Goal: Transaction & Acquisition: Subscribe to service/newsletter

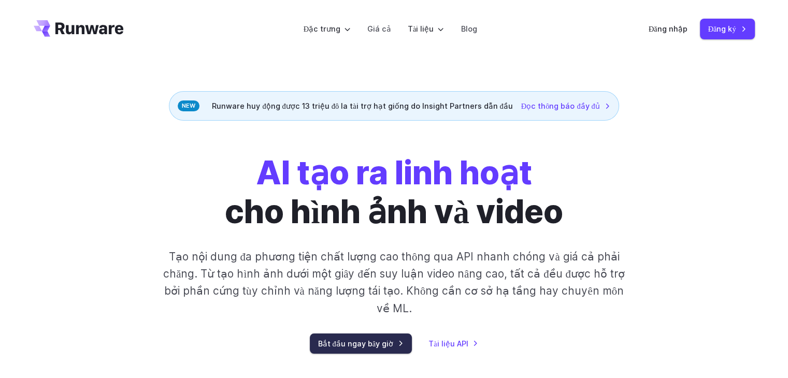
click at [358, 338] on font "Bắt đầu ngay bây giờ" at bounding box center [356, 344] width 76 height 12
click at [666, 31] on font "Đăng nhập" at bounding box center [667, 28] width 39 height 9
click at [373, 339] on font "Bắt đầu ngay bây giờ" at bounding box center [356, 343] width 76 height 9
click at [379, 29] on font "Giá cả" at bounding box center [379, 28] width 24 height 9
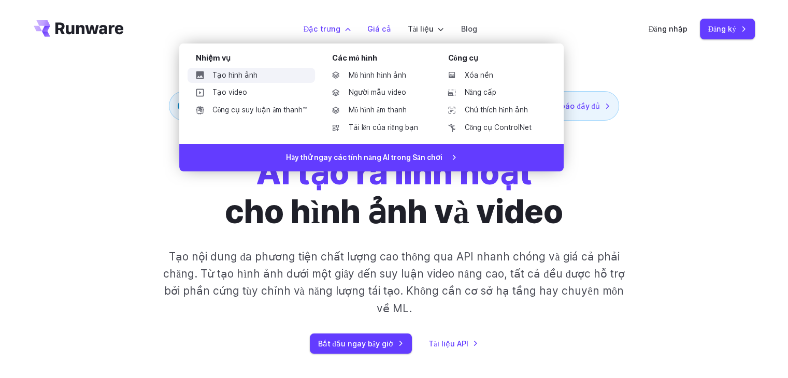
click at [236, 73] on font "Tạo hình ảnh" at bounding box center [235, 75] width 46 height 8
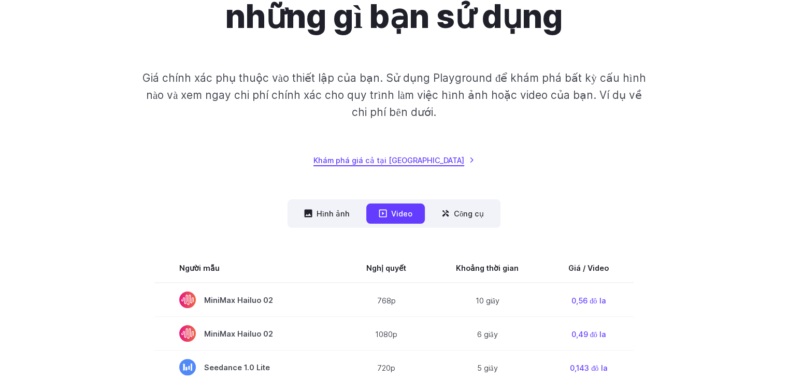
scroll to position [207, 0]
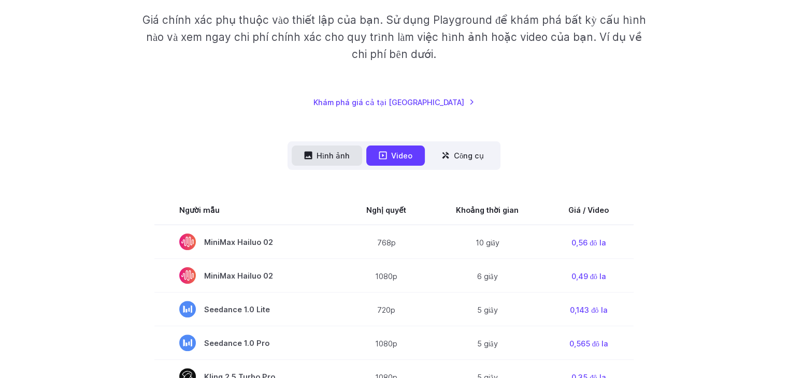
click at [331, 151] on font "Hình ảnh" at bounding box center [332, 155] width 33 height 9
click at [326, 151] on font "Hình ảnh" at bounding box center [332, 155] width 33 height 9
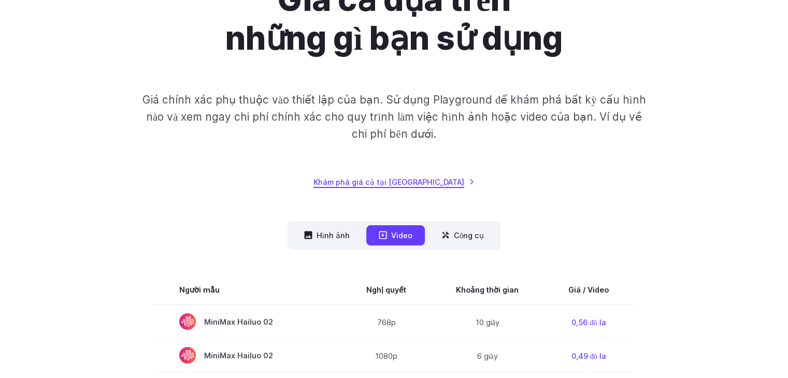
scroll to position [104, 0]
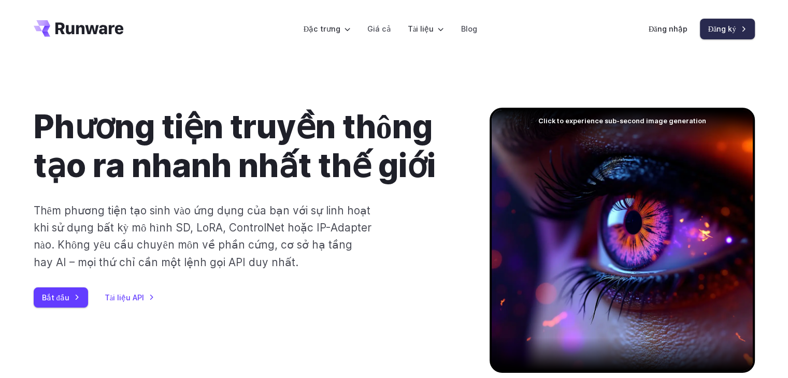
click at [710, 27] on font "Đăng ký" at bounding box center [722, 28] width 28 height 9
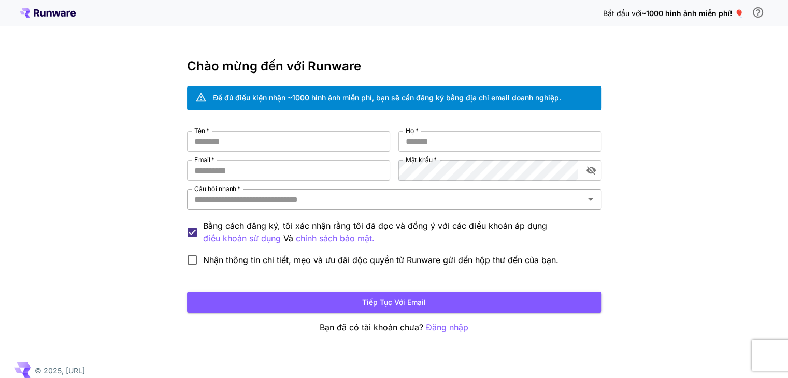
click at [589, 197] on icon "Mở" at bounding box center [590, 199] width 12 height 12
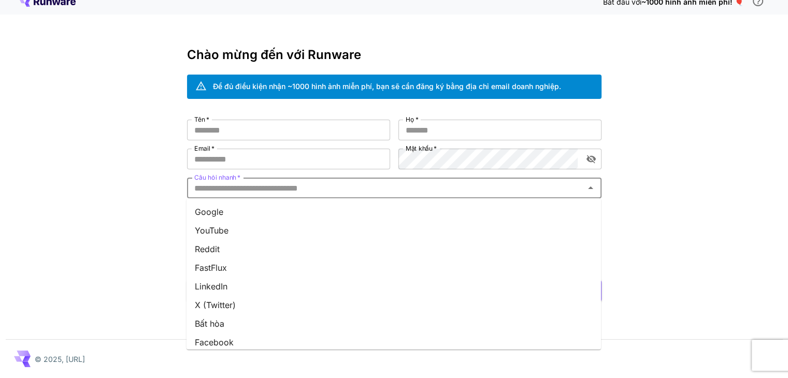
click at [323, 227] on li "YouTube" at bounding box center [393, 230] width 414 height 19
